Goal: Task Accomplishment & Management: Use online tool/utility

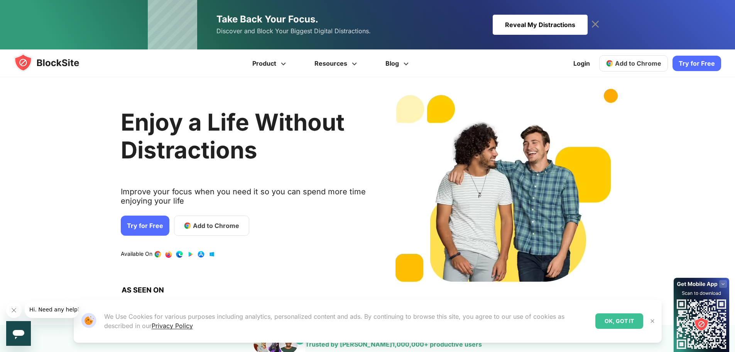
click at [207, 225] on span "Add to Chrome" at bounding box center [216, 225] width 46 height 9
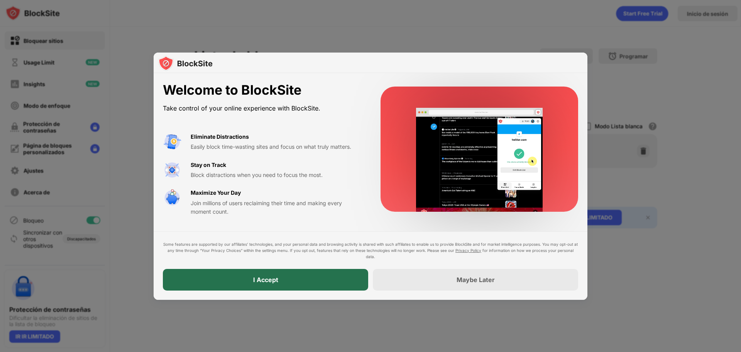
click at [274, 276] on div "I Accept" at bounding box center [265, 280] width 25 height 8
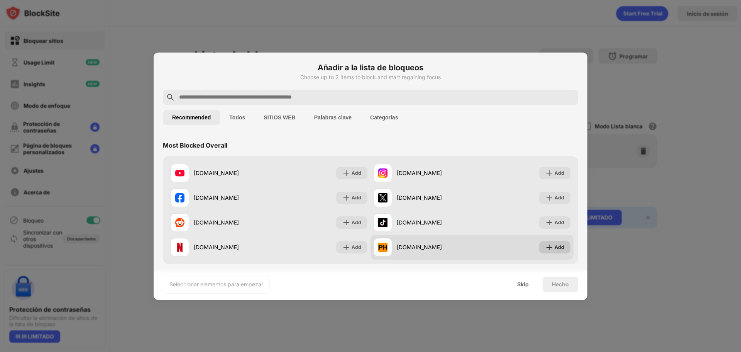
click at [549, 243] on div "Add" at bounding box center [554, 247] width 31 height 12
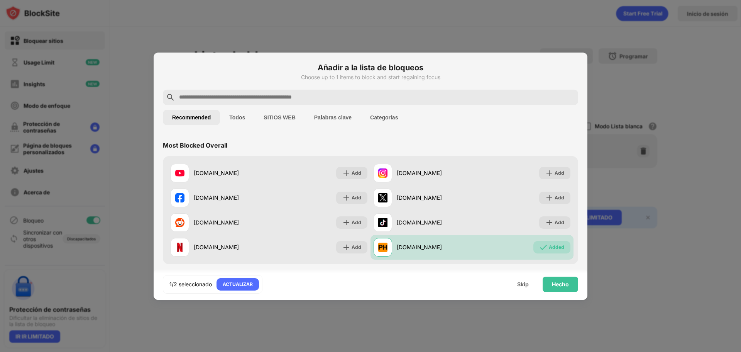
click at [278, 118] on button "SITIOS WEB" at bounding box center [279, 117] width 50 height 15
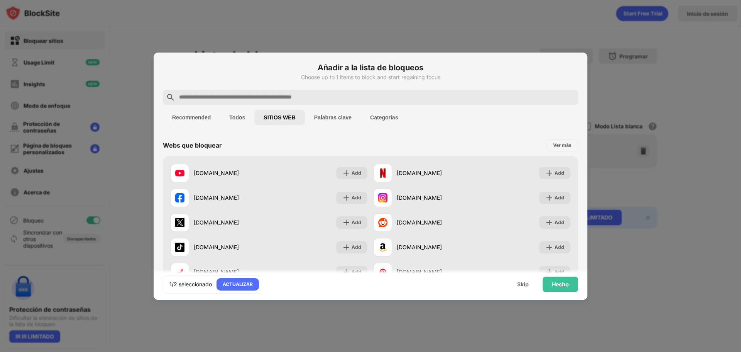
click at [335, 121] on button "Palabras clave" at bounding box center [333, 117] width 56 height 15
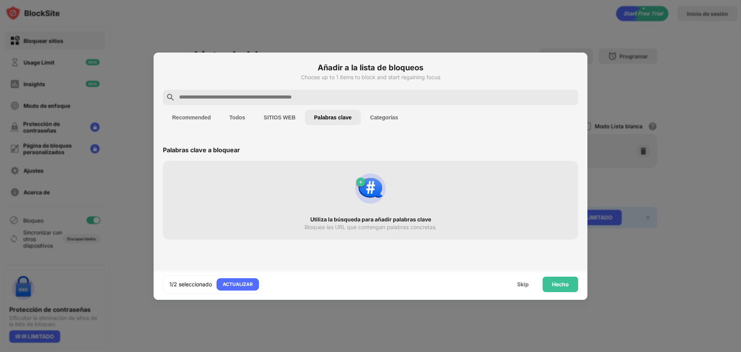
click at [356, 181] on img at bounding box center [370, 188] width 37 height 37
drag, startPoint x: 351, startPoint y: 174, endPoint x: 365, endPoint y: 177, distance: 15.0
click at [362, 177] on div "Utiliza la búsqueda para añadir palabras clave Bloquea las URL que contengan pa…" at bounding box center [371, 199] width 406 height 69
click at [391, 114] on button "Categorías" at bounding box center [384, 117] width 46 height 15
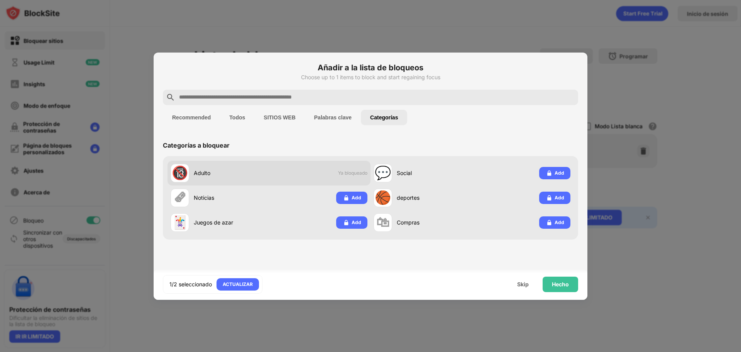
click at [223, 168] on div "🔞 Adulto" at bounding box center [220, 173] width 98 height 19
click at [260, 174] on div "Adulto" at bounding box center [231, 173] width 75 height 8
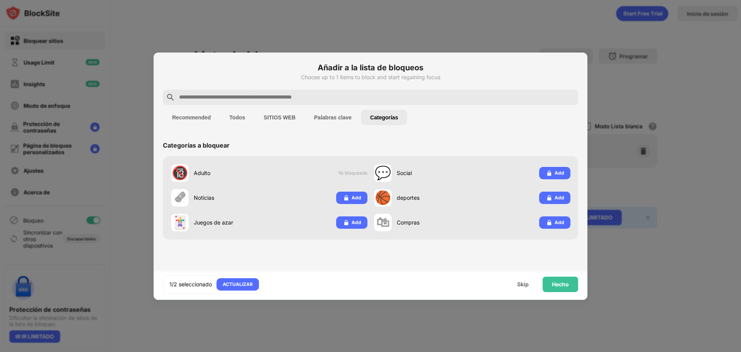
click at [240, 120] on button "Todos" at bounding box center [237, 117] width 34 height 15
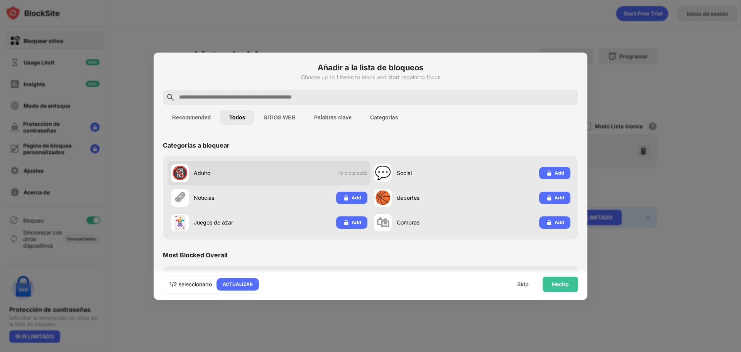
click at [209, 179] on div "🔞 Adulto" at bounding box center [220, 173] width 98 height 19
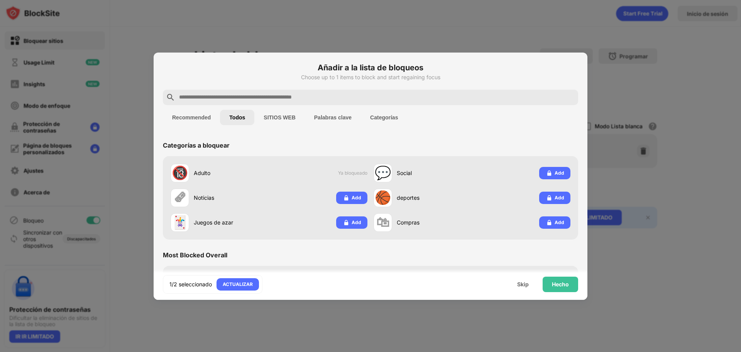
click at [185, 117] on button "Recommended" at bounding box center [191, 117] width 57 height 15
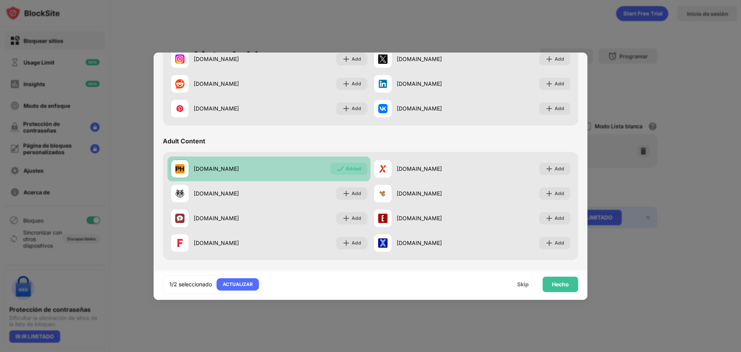
scroll to position [309, 0]
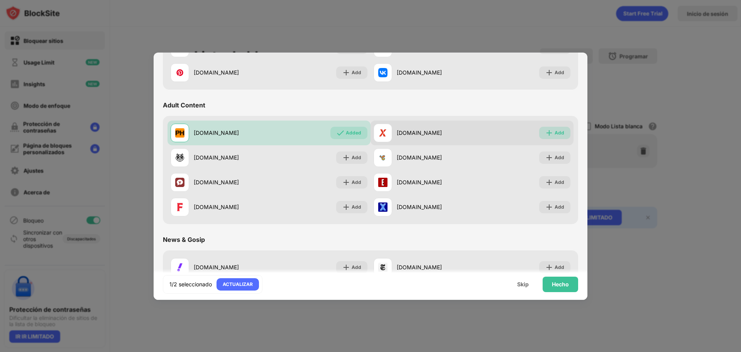
click at [548, 131] on img at bounding box center [549, 133] width 8 height 8
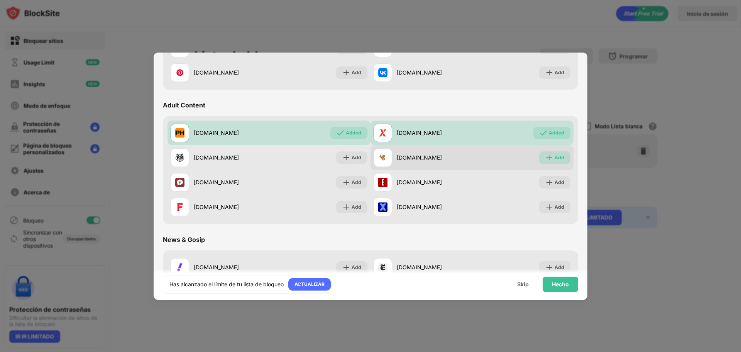
click at [545, 154] on img at bounding box center [549, 158] width 8 height 8
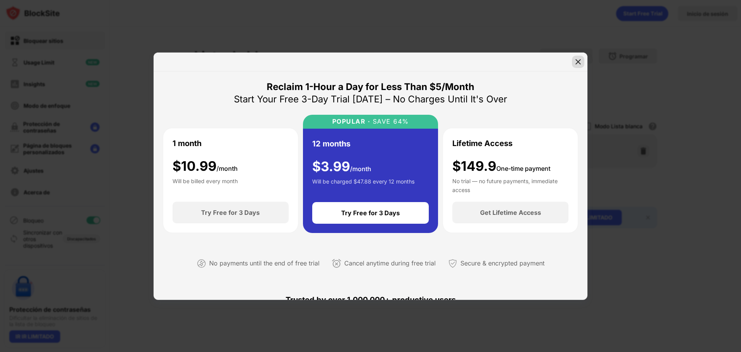
click at [581, 63] on img at bounding box center [578, 62] width 8 height 8
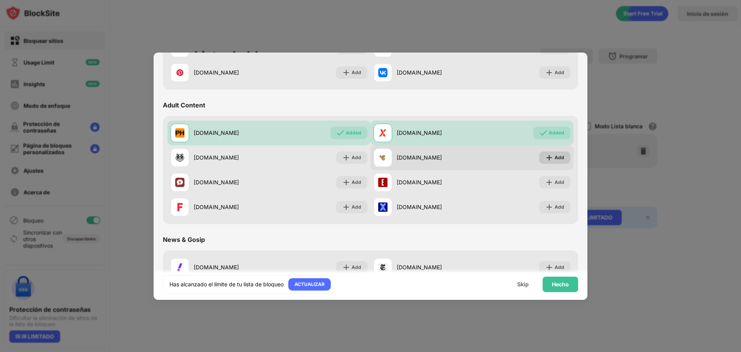
click at [555, 154] on div "Add" at bounding box center [560, 158] width 10 height 8
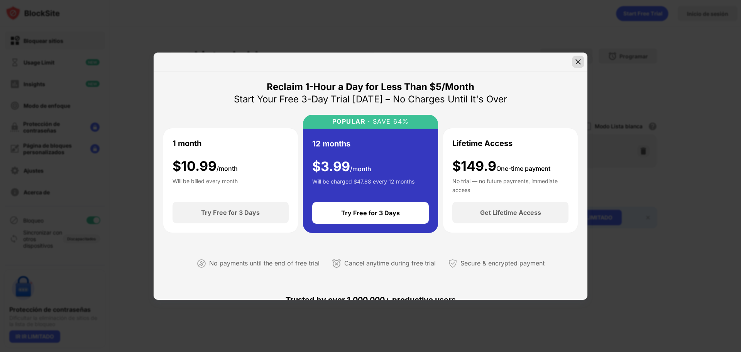
click at [574, 61] on img at bounding box center [578, 62] width 8 height 8
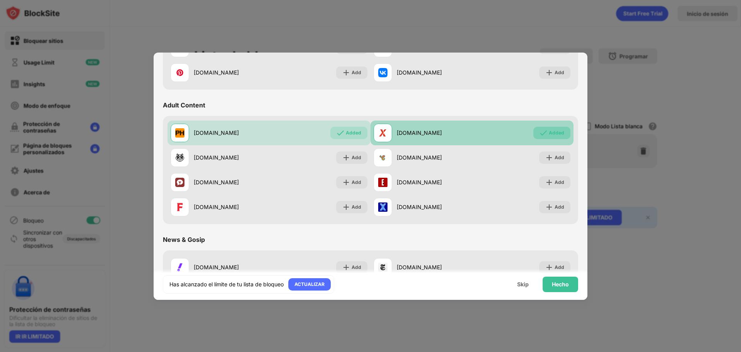
click at [555, 132] on div "Added" at bounding box center [556, 133] width 15 height 8
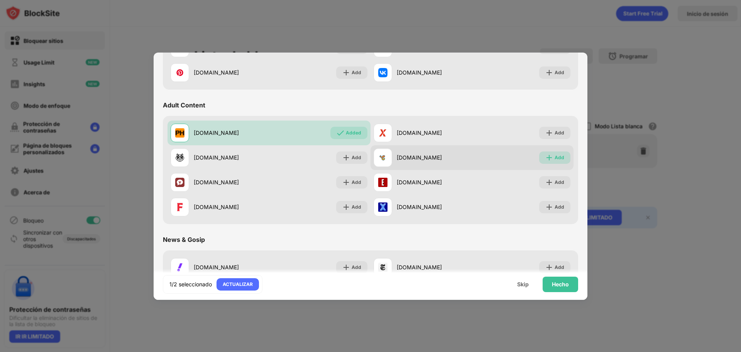
click at [555, 157] on div "Add" at bounding box center [560, 158] width 10 height 8
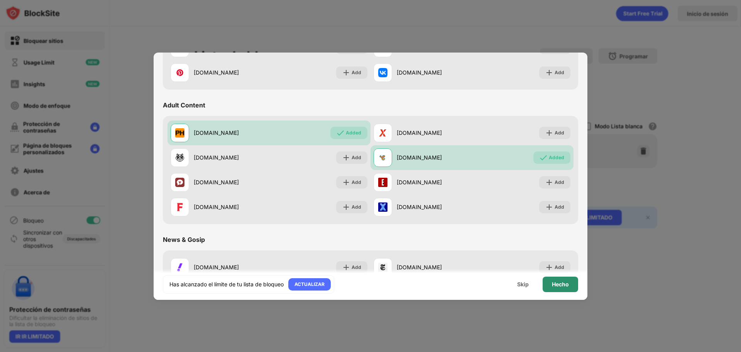
click at [567, 285] on div "Hecho" at bounding box center [560, 284] width 17 height 6
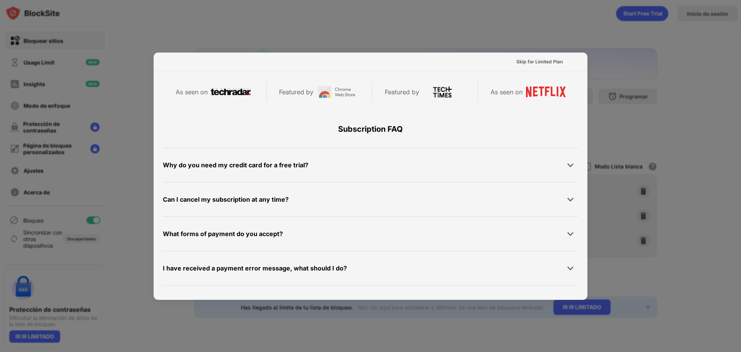
click at [618, 137] on div at bounding box center [370, 176] width 741 height 352
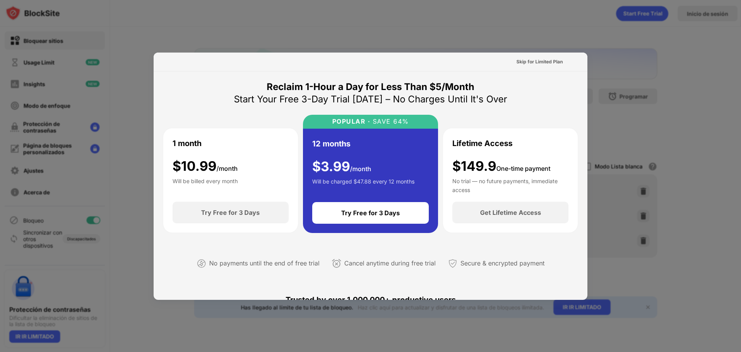
click at [389, 36] on div at bounding box center [370, 176] width 741 height 352
click at [530, 66] on div "Skip for Limited Plan" at bounding box center [539, 62] width 59 height 12
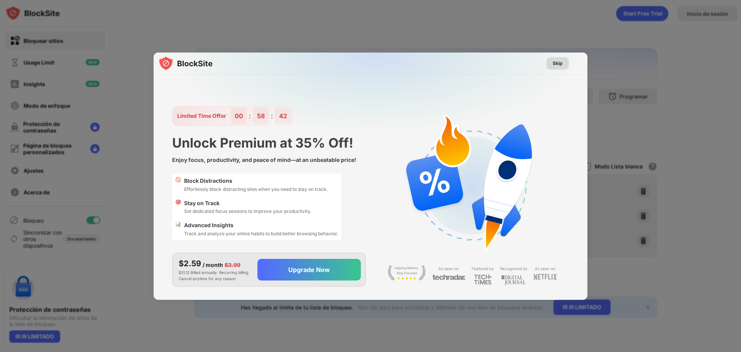
click at [555, 61] on div "Skip" at bounding box center [558, 63] width 10 height 8
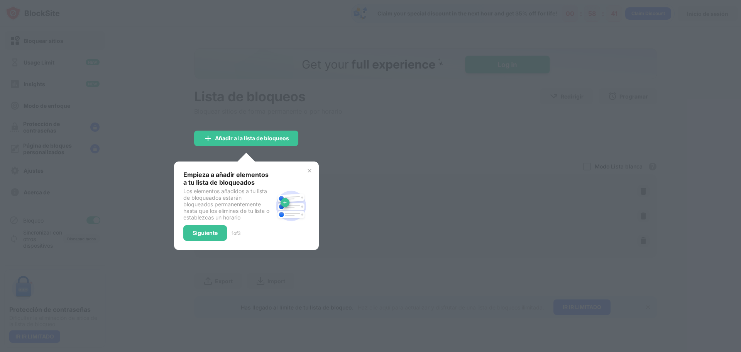
click at [312, 171] on img at bounding box center [310, 171] width 6 height 6
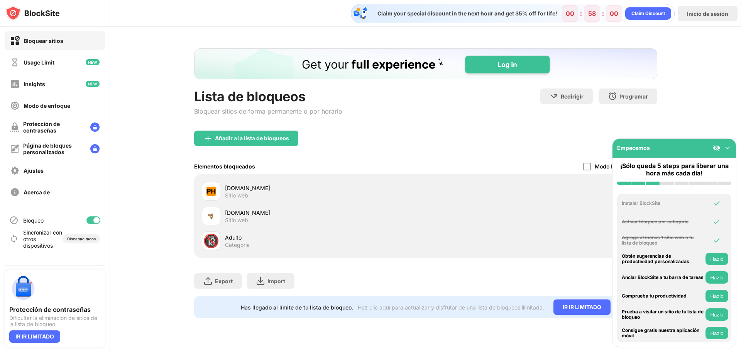
click at [727, 148] on img at bounding box center [728, 148] width 8 height 8
